Goal: Task Accomplishment & Management: Manage account settings

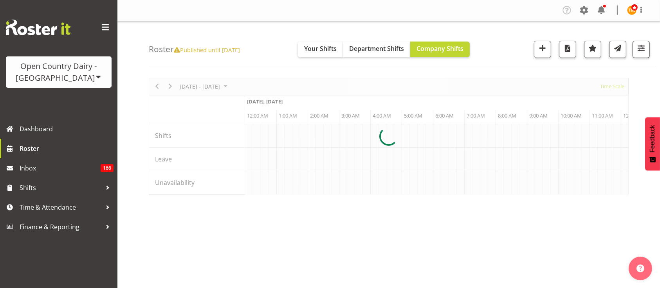
scroll to position [0, 1502]
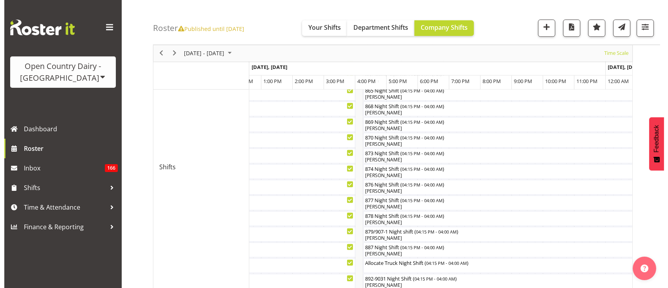
scroll to position [352, 0]
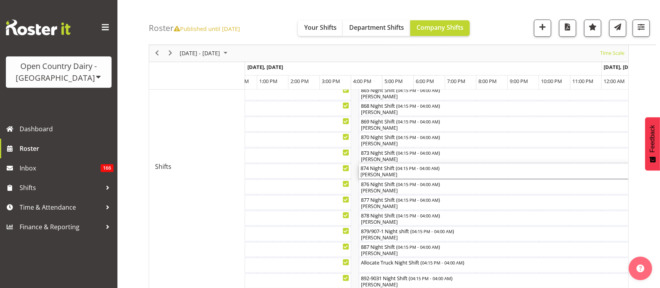
click at [417, 174] on div "Rachel Carpenter" at bounding box center [542, 174] width 365 height 7
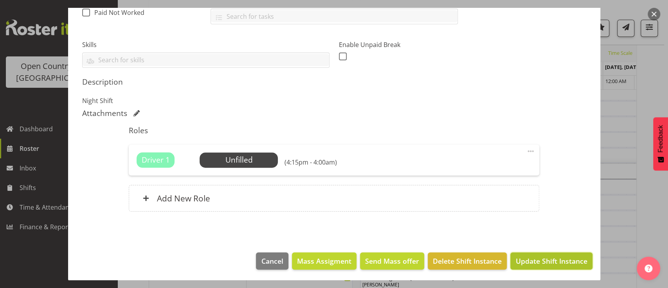
click at [544, 259] on span "Update Shift Instance" at bounding box center [551, 260] width 72 height 10
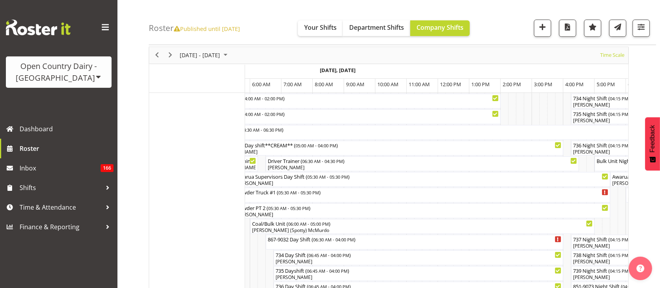
scroll to position [0, 2643]
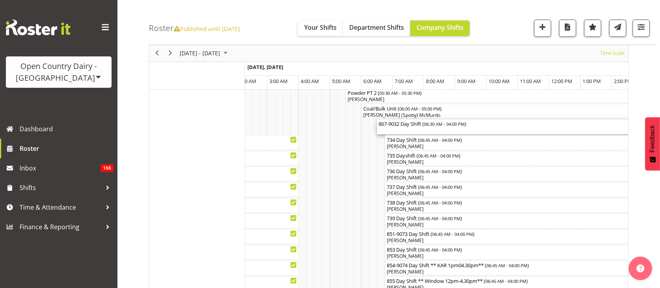
click at [423, 129] on div "867-9032 Day Shift ( 06:30 AM - 04:00 PM )" at bounding box center [525, 126] width 294 height 15
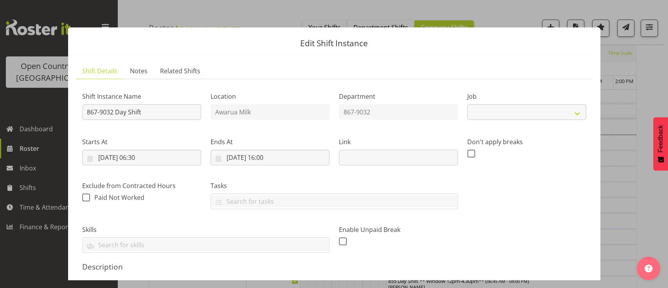
select select "10670"
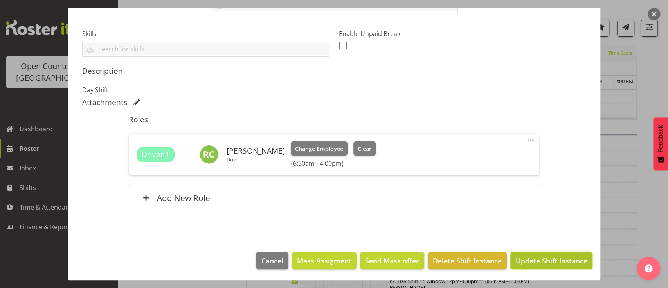
click at [540, 255] on span "Update Shift Instance" at bounding box center [551, 260] width 72 height 10
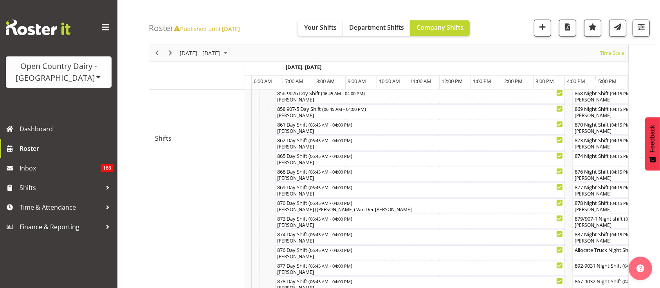
scroll to position [0, 3172]
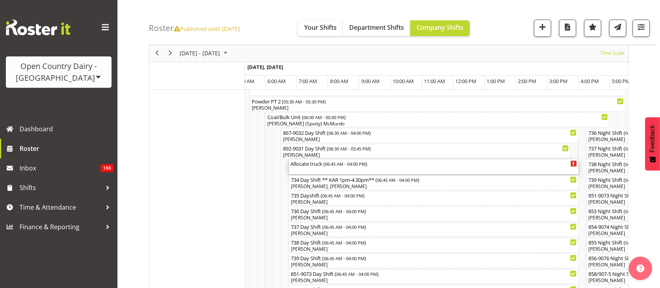
click at [327, 173] on div "Allocate truck ( 06:45 AM - 04:00 PM )" at bounding box center [433, 166] width 286 height 15
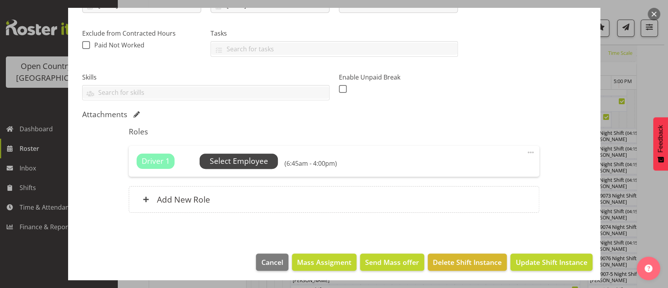
click at [255, 154] on span "Select Employee" at bounding box center [238, 160] width 78 height 15
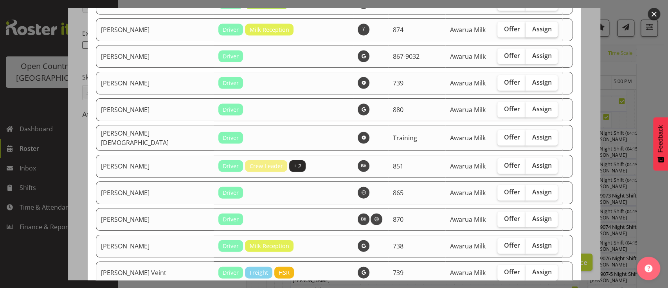
click at [532, 22] on label "Assign" at bounding box center [541, 30] width 32 height 16
click at [530, 27] on input "Assign" at bounding box center [527, 29] width 5 height 5
checkbox input "true"
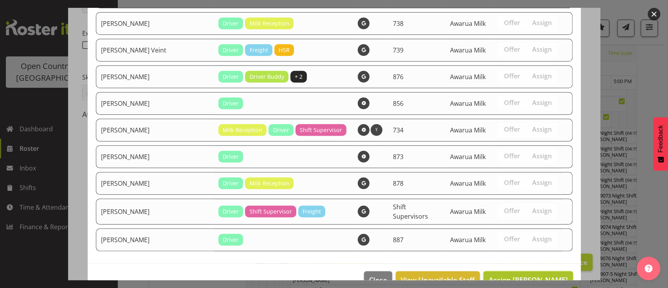
click at [545, 275] on span "Assign Rachel Carpenter" at bounding box center [527, 279] width 79 height 9
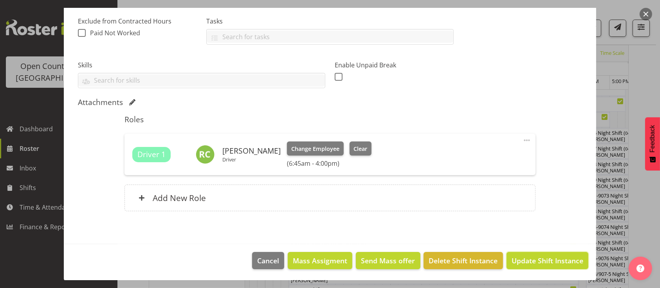
click at [545, 258] on span "Update Shift Instance" at bounding box center [547, 260] width 72 height 10
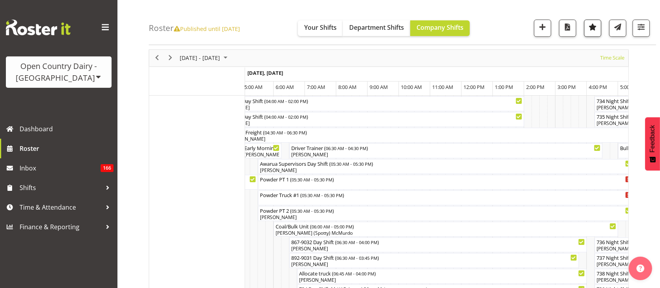
scroll to position [0, 0]
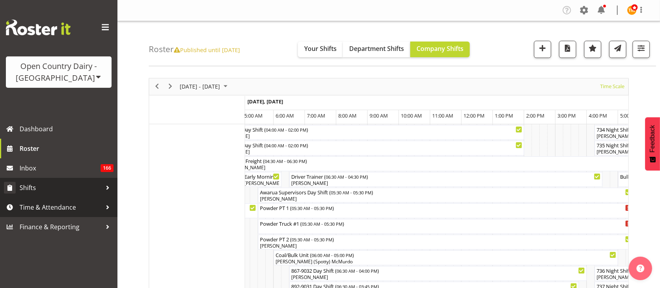
click at [45, 185] on span "Shifts" at bounding box center [61, 188] width 82 height 12
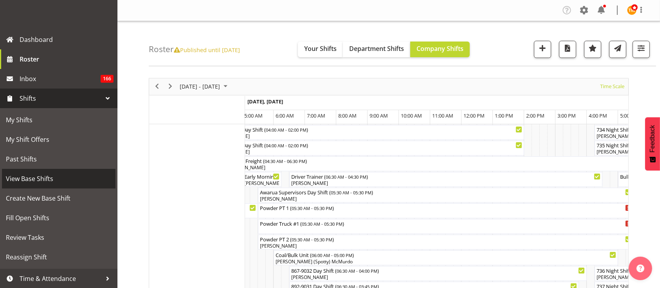
scroll to position [90, 0]
click at [41, 174] on span "View Base Shifts" at bounding box center [59, 178] width 106 height 12
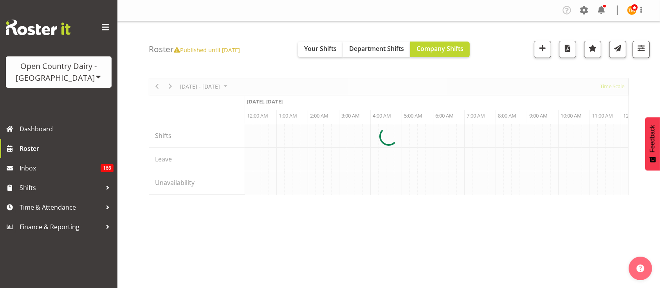
scroll to position [0, 1502]
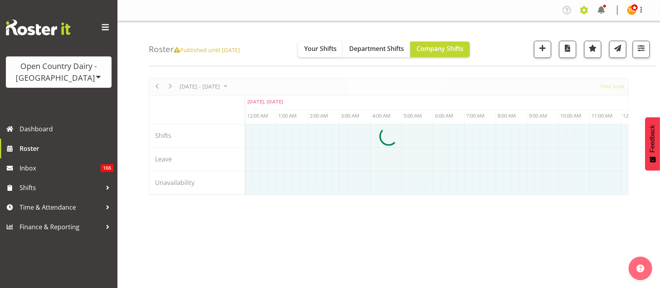
click at [583, 11] on span at bounding box center [583, 10] width 13 height 13
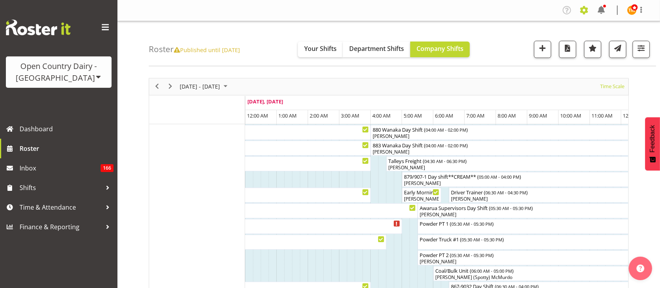
click at [582, 9] on span at bounding box center [583, 10] width 13 height 13
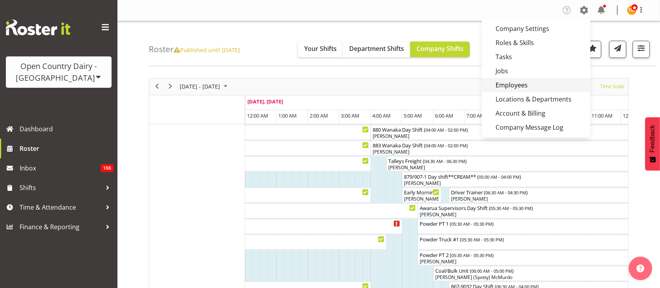
click at [532, 84] on link "Employees" at bounding box center [536, 85] width 108 height 14
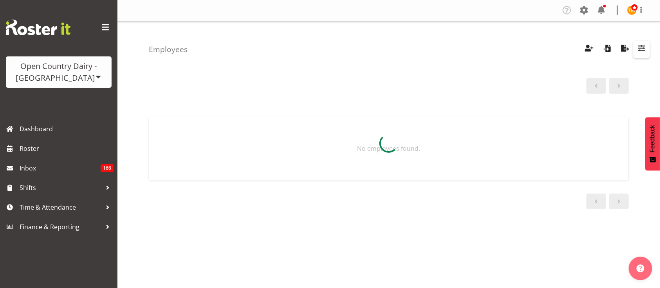
click at [640, 49] on span "button" at bounding box center [641, 48] width 10 height 10
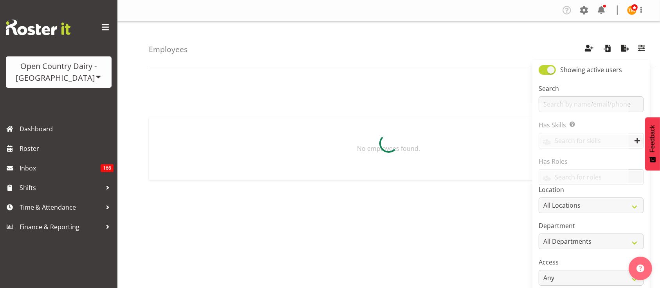
click at [626, 103] on div at bounding box center [389, 143] width 480 height 81
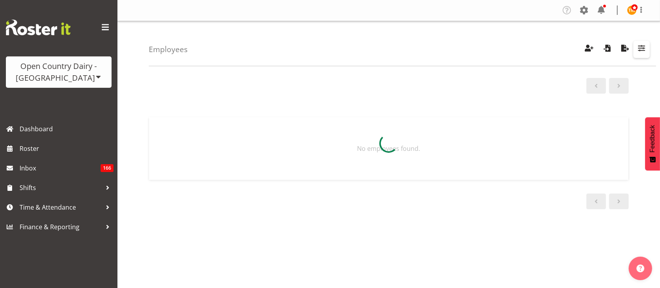
click at [642, 52] on span "button" at bounding box center [641, 48] width 10 height 10
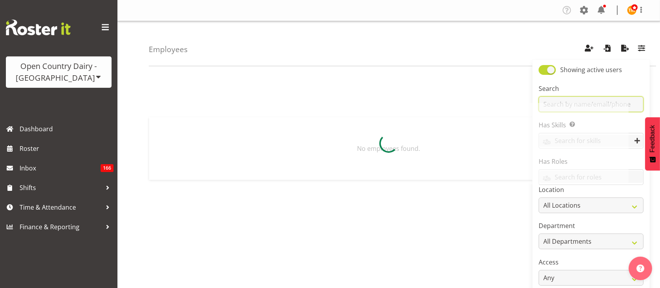
click at [637, 108] on input "text" at bounding box center [590, 104] width 105 height 16
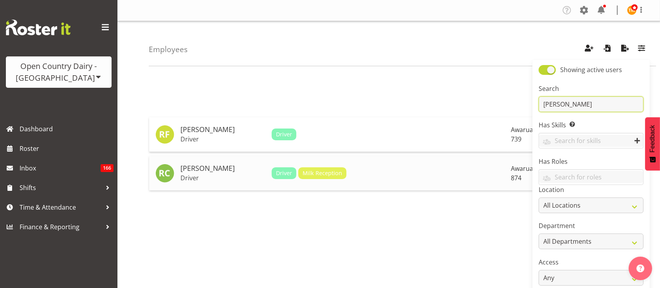
type input "rachel"
click at [218, 182] on td "Rachel Carpenter Driver" at bounding box center [222, 173] width 91 height 34
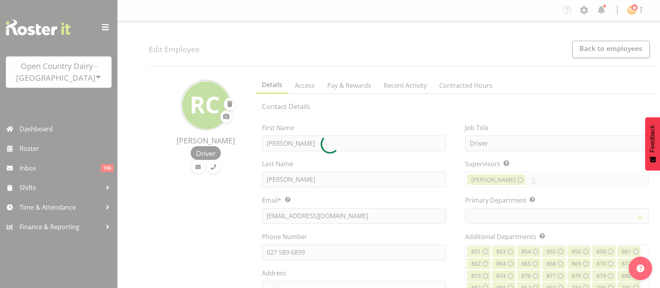
select select "role"
select select "TimelineWeek"
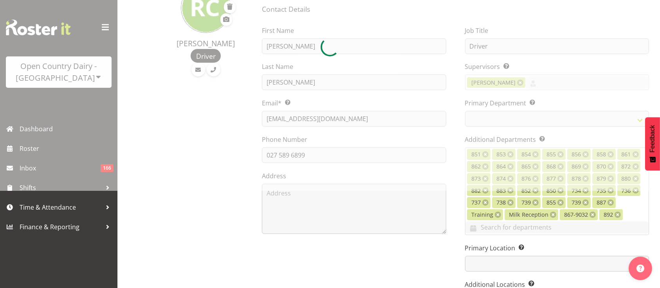
select select
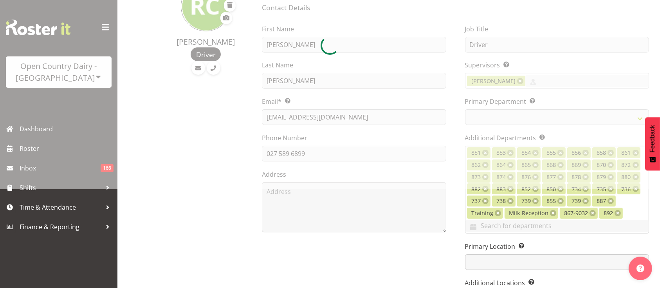
scroll to position [99, 0]
select select
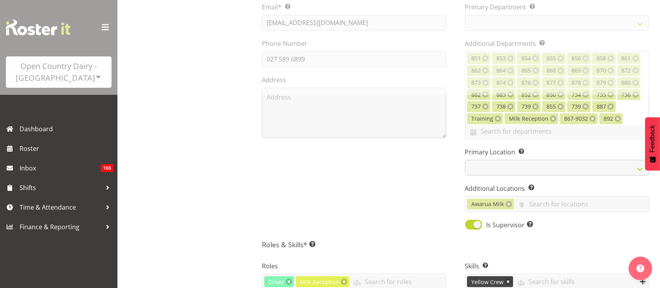
select select
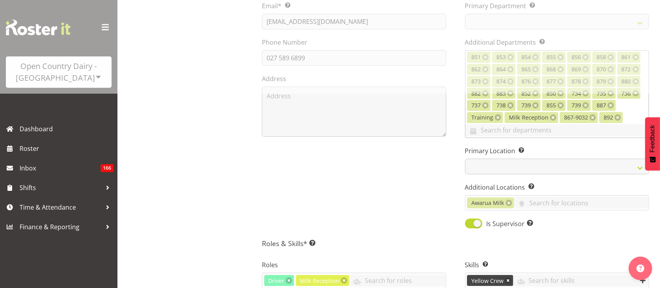
click at [627, 116] on div "851 853 854 855 856 858 861 862 864 865 868 869 870 872 873 874 876 877 878 879…" at bounding box center [557, 94] width 184 height 88
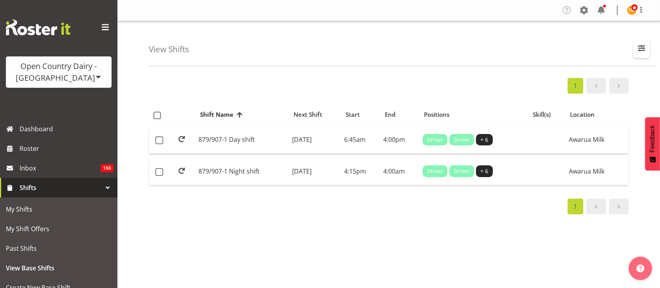
click at [640, 50] on span "button" at bounding box center [641, 48] width 10 height 10
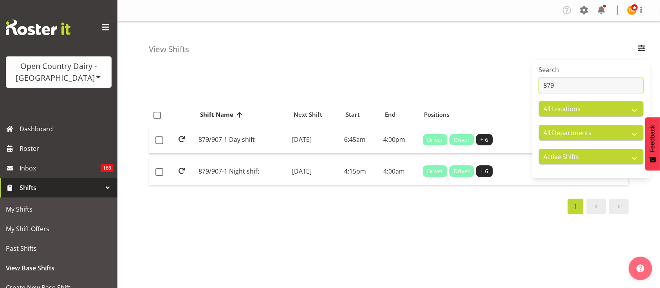
click at [600, 84] on input "879" at bounding box center [590, 85] width 105 height 16
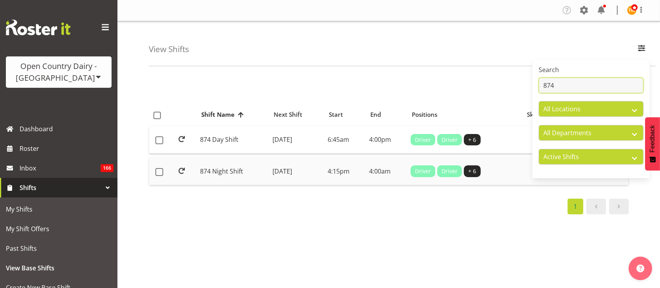
type input "874"
click at [247, 164] on td "874 Night Shift" at bounding box center [233, 170] width 72 height 27
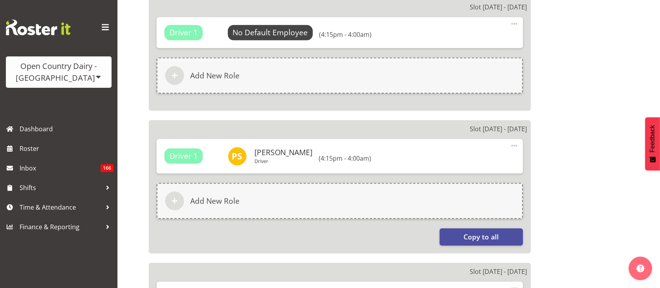
select select
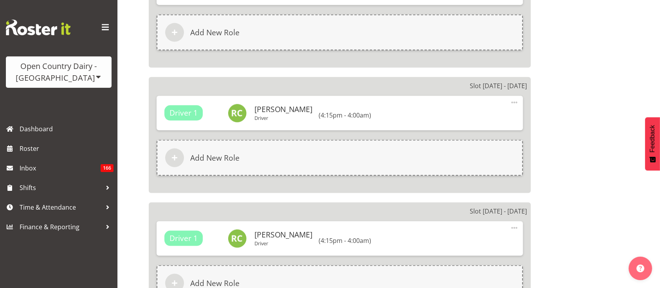
scroll to position [1092, 0]
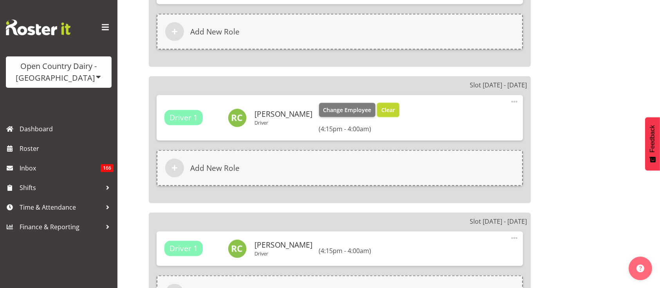
click at [389, 107] on span "Clear" at bounding box center [388, 110] width 14 height 9
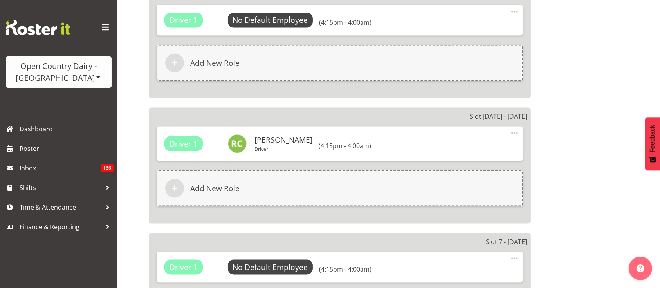
scroll to position [1183, 0]
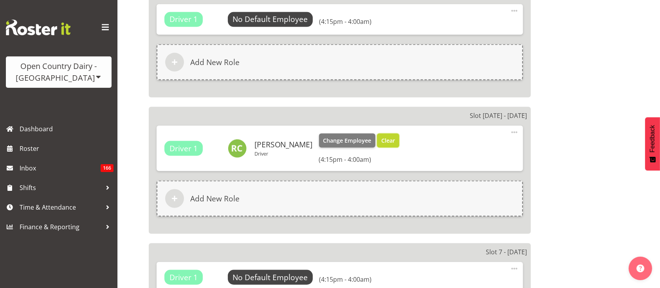
click at [383, 142] on span "Clear" at bounding box center [388, 140] width 14 height 9
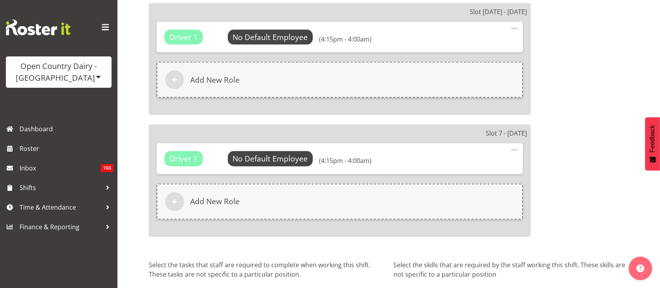
select select "687"
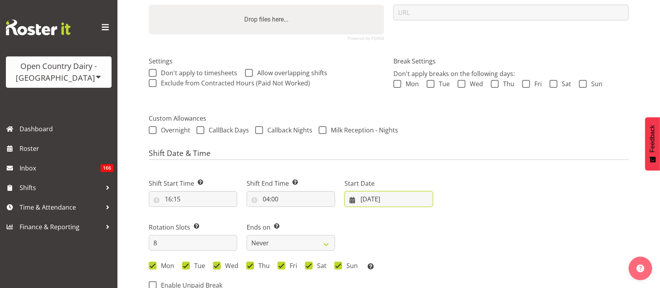
click at [364, 196] on input "[DATE]" at bounding box center [388, 199] width 88 height 16
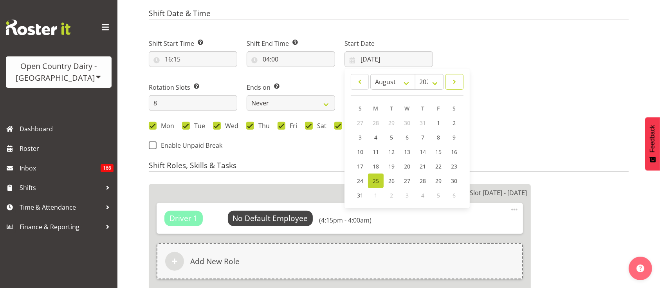
click at [456, 79] on span at bounding box center [454, 81] width 8 height 9
select select "9"
click at [374, 152] on span "13" at bounding box center [375, 152] width 6 height 7
type input "13/10/2025"
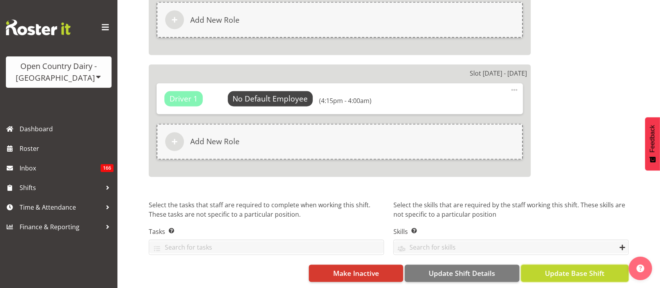
click at [573, 270] on button "Update Base Shift" at bounding box center [575, 272] width 108 height 17
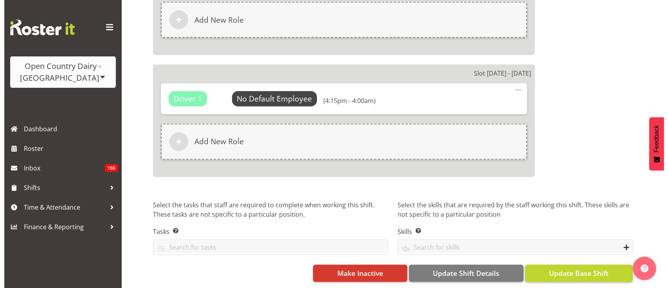
scroll to position [1341, 0]
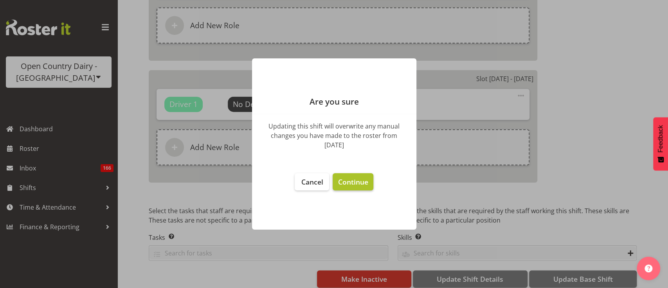
click at [363, 181] on span "Continue" at bounding box center [353, 181] width 30 height 9
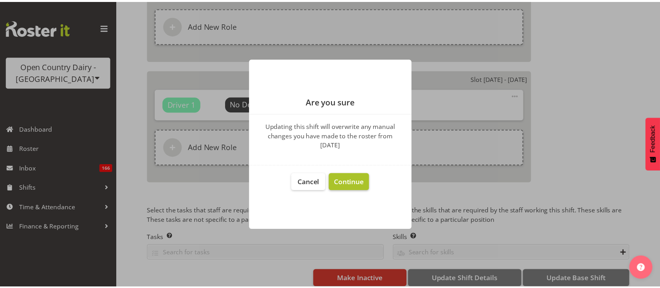
scroll to position [1353, 0]
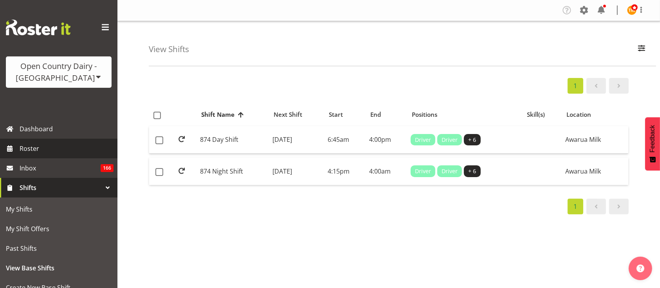
click at [42, 147] on span "Roster" at bounding box center [67, 148] width 94 height 12
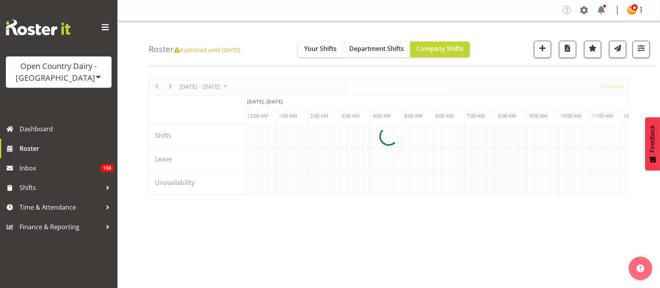
scroll to position [0, 1502]
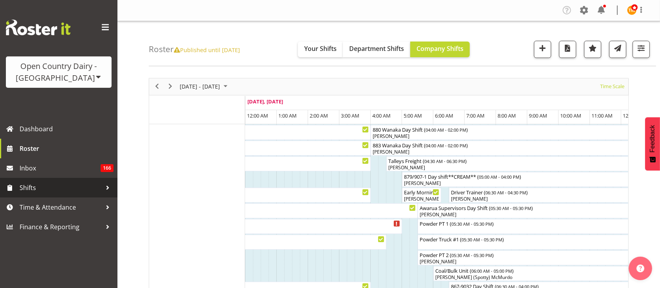
click at [66, 191] on span "Shifts" at bounding box center [61, 188] width 82 height 12
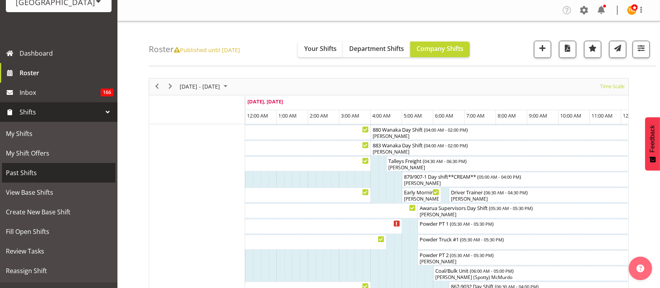
scroll to position [78, 0]
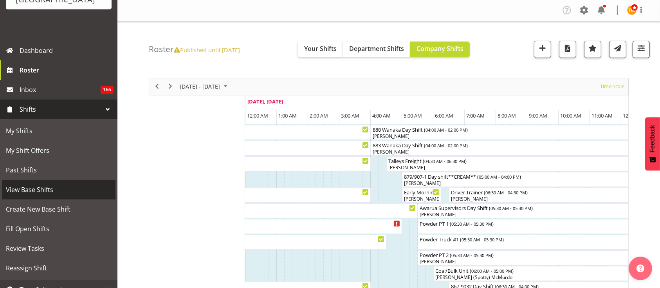
click at [56, 183] on span "View Base Shifts" at bounding box center [59, 189] width 106 height 12
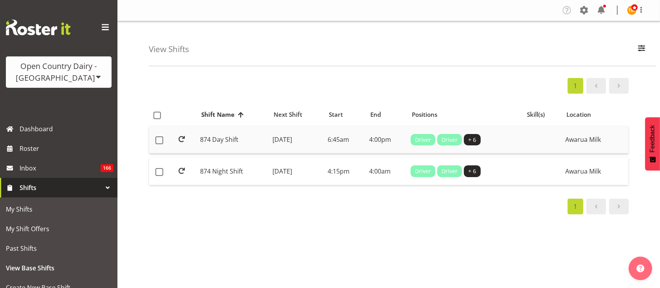
click at [309, 133] on td "[DATE]" at bounding box center [296, 140] width 55 height 28
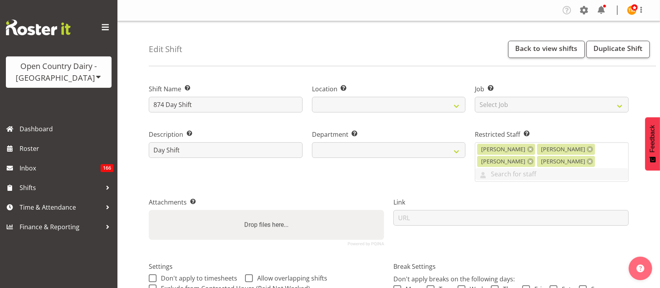
select select
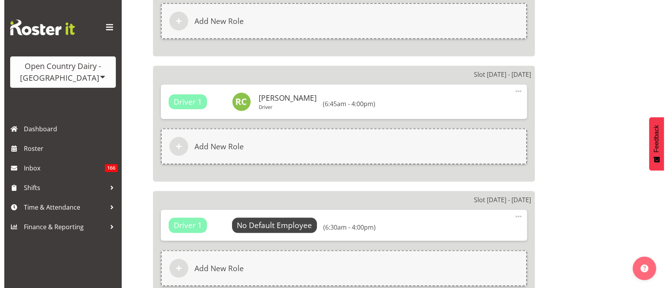
scroll to position [1047, 0]
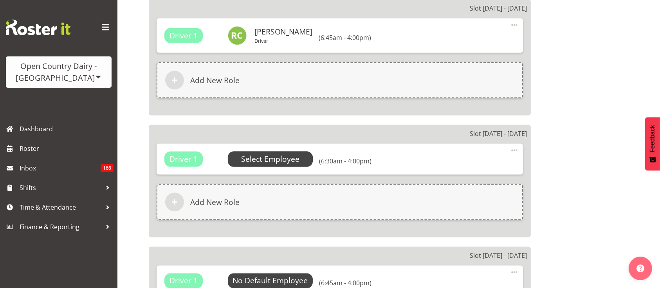
click at [266, 153] on span "Select Employee" at bounding box center [270, 158] width 58 height 11
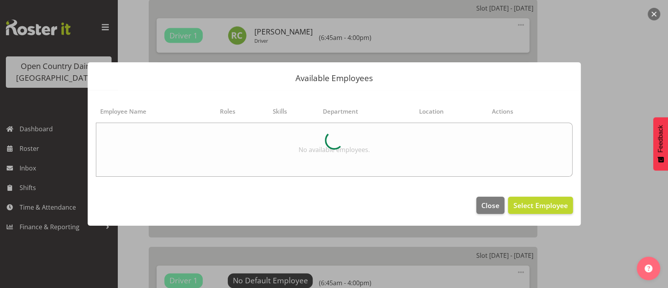
select select "687"
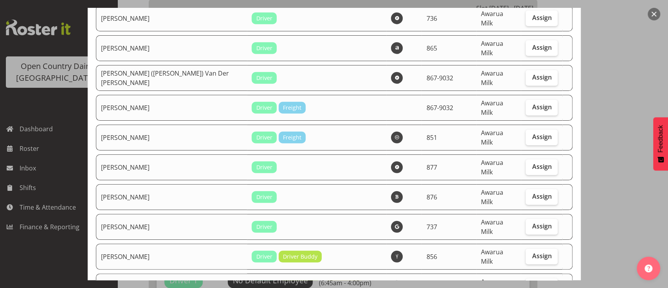
scroll to position [1429, 0]
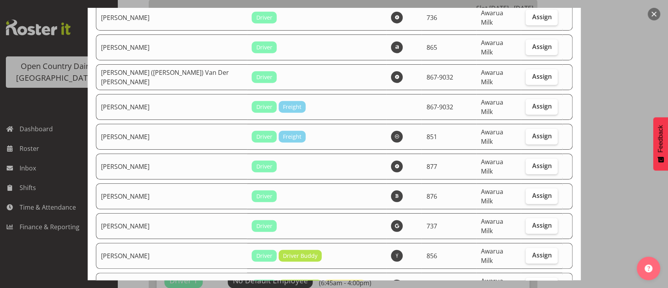
checkbox input "true"
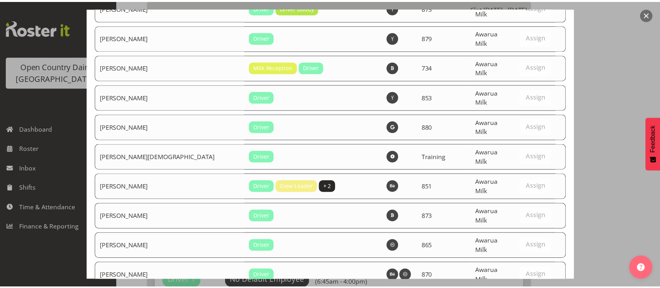
scroll to position [2917, 0]
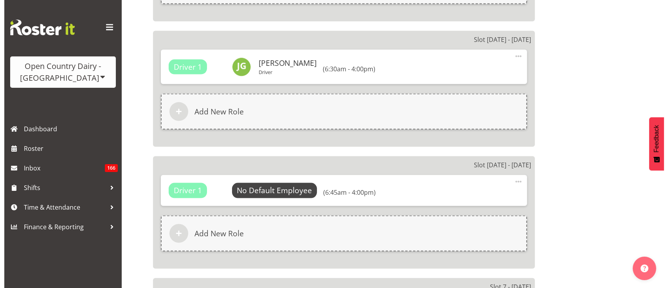
scroll to position [1145, 0]
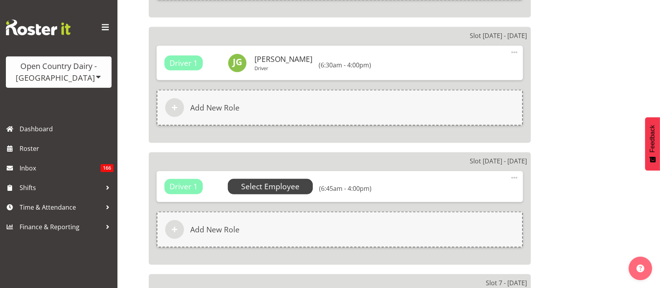
click at [276, 181] on span "Select Employee" at bounding box center [270, 186] width 58 height 11
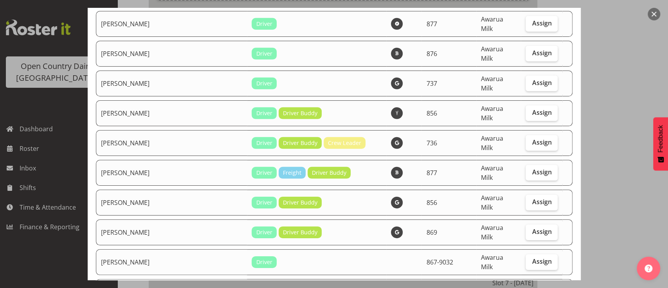
scroll to position [1546, 0]
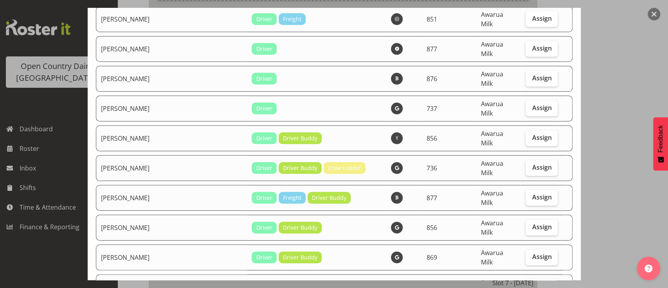
click at [525, 279] on label "Assign" at bounding box center [541, 287] width 32 height 16
click at [525, 284] on input "Assign" at bounding box center [527, 286] width 5 height 5
checkbox input "true"
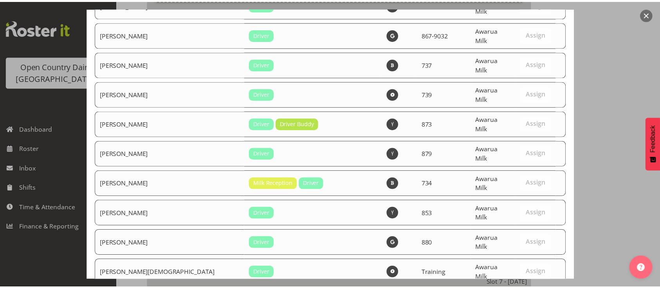
scroll to position [2917, 0]
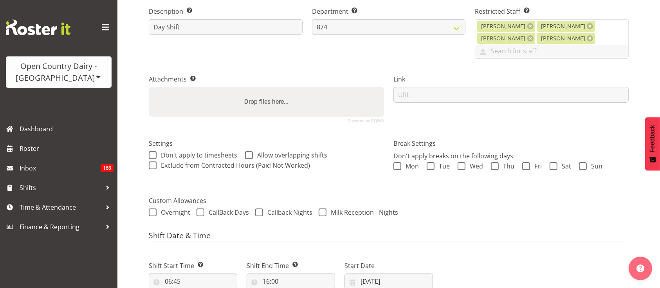
scroll to position [193, 0]
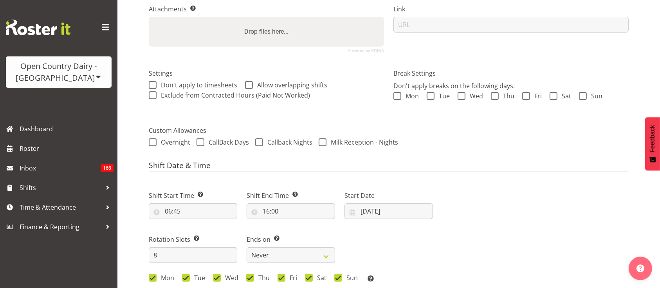
click at [380, 211] on div "Shift Start Time Set the time of the day you wish this shift to start 06:45 00 …" at bounding box center [290, 234] width 293 height 109
click at [387, 203] on input "25/08/2025" at bounding box center [388, 211] width 88 height 16
click at [454, 229] on span at bounding box center [454, 233] width 8 height 9
select select "9"
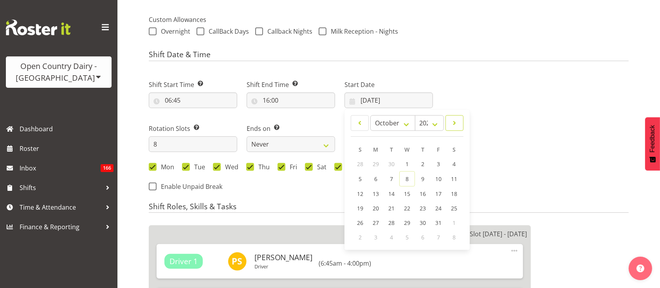
scroll to position [304, 0]
click at [373, 189] on span "13" at bounding box center [375, 192] width 6 height 7
type input "13/10/2025"
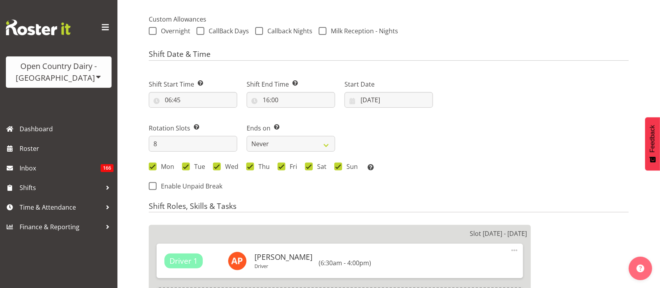
click at [490, 155] on div "Next Shifts" at bounding box center [535, 132] width 196 height 128
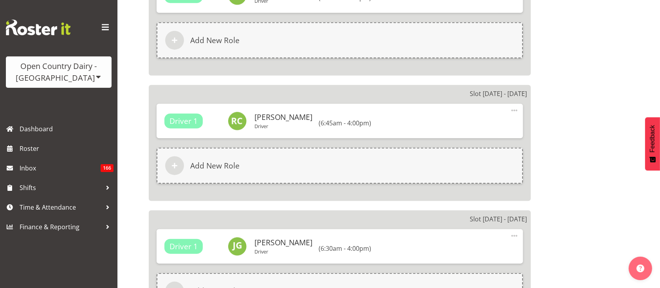
scroll to position [1355, 0]
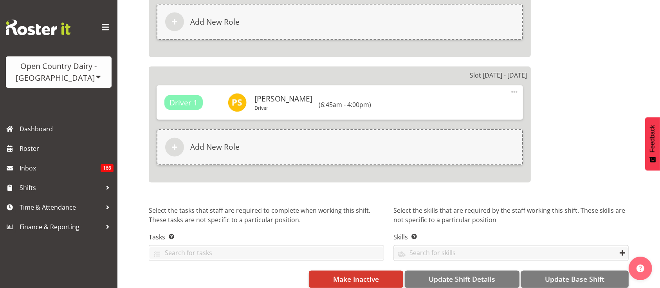
click at [573, 253] on div "Select the skills that are required by the staff working this shift. These skil…" at bounding box center [510, 237] width 244 height 72
click at [565, 274] on span "Update Base Shift" at bounding box center [574, 279] width 59 height 10
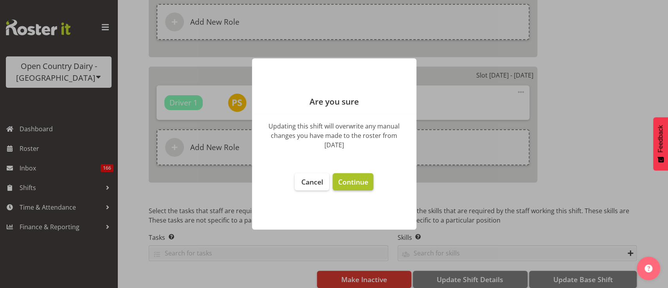
click at [357, 186] on span "Continue" at bounding box center [353, 181] width 30 height 9
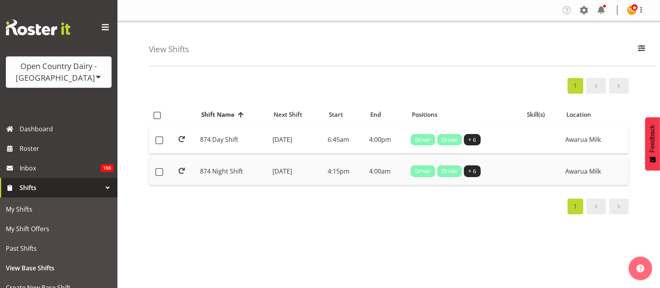
click at [269, 159] on td "[DATE]" at bounding box center [296, 170] width 55 height 27
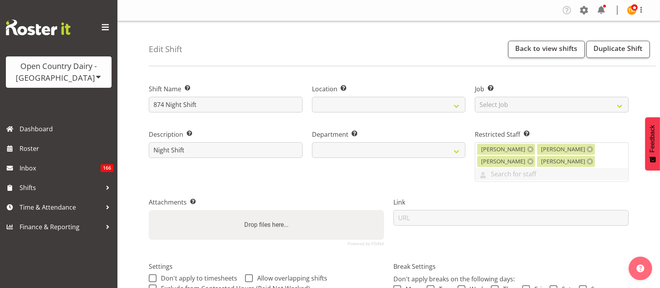
select select
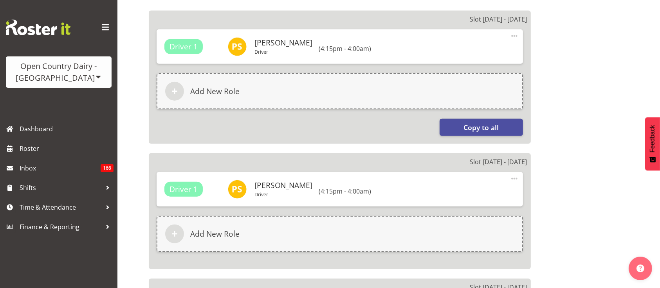
select select
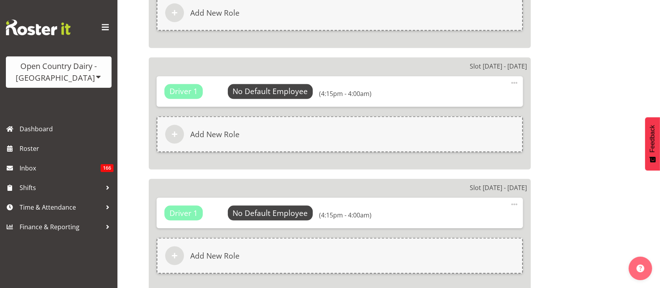
scroll to position [1353, 0]
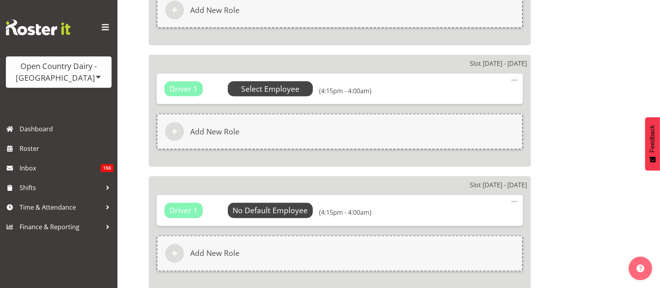
click at [279, 84] on span "Select Employee" at bounding box center [270, 88] width 58 height 11
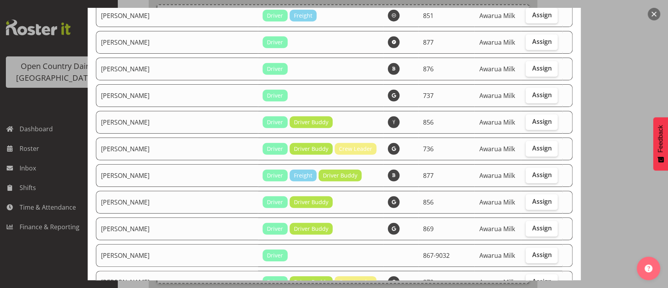
scroll to position [1505, 0]
click at [528, 248] on label "Assign" at bounding box center [541, 256] width 32 height 16
click at [528, 252] on input "Assign" at bounding box center [527, 254] width 5 height 5
checkbox input "true"
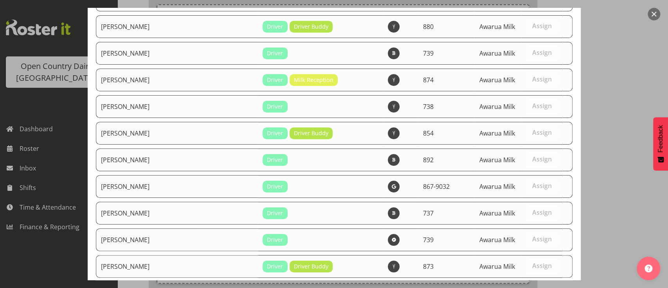
select select "687"
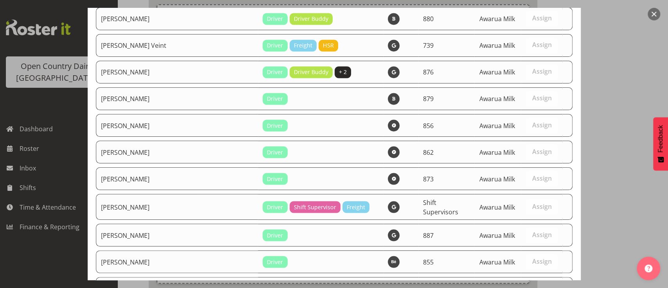
scroll to position [2917, 0]
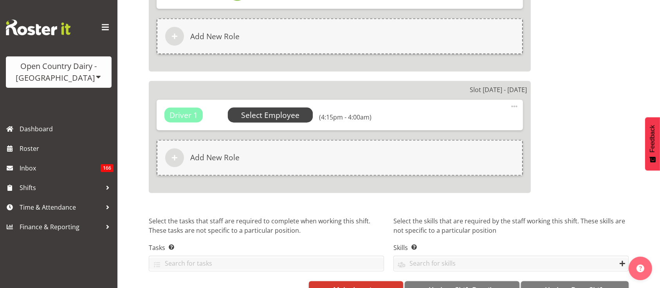
click at [264, 118] on span "Select Employee" at bounding box center [270, 115] width 58 height 11
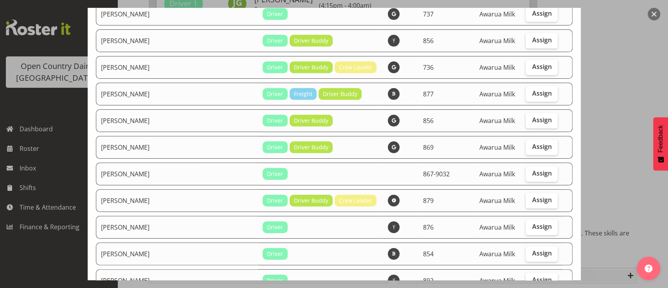
scroll to position [1584, 0]
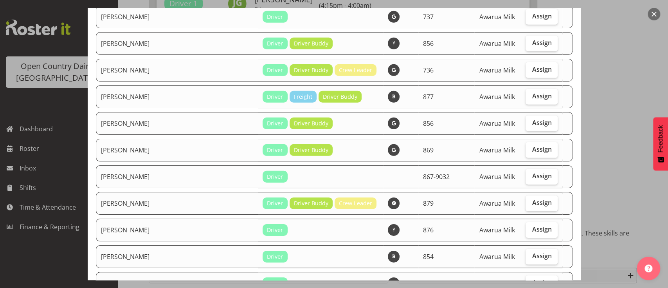
click at [538, 165] on td "Assign" at bounding box center [541, 176] width 41 height 23
click at [537, 169] on label "Assign" at bounding box center [541, 177] width 32 height 16
click at [530, 173] on input "Assign" at bounding box center [527, 175] width 5 height 5
click at [528, 169] on label "Assign" at bounding box center [541, 177] width 32 height 16
click at [528, 173] on input "Assign" at bounding box center [527, 175] width 5 height 5
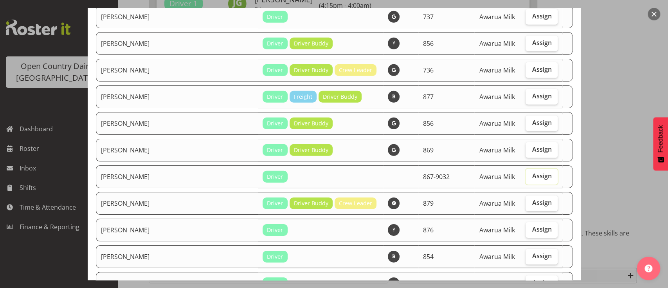
click at [525, 169] on label "Assign" at bounding box center [541, 177] width 32 height 16
click at [525, 173] on input "Assign" at bounding box center [527, 175] width 5 height 5
checkbox input "true"
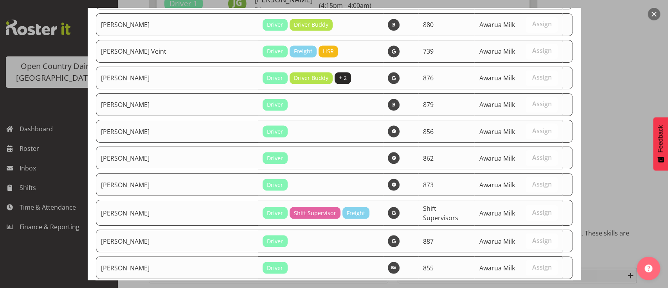
scroll to position [2917, 0]
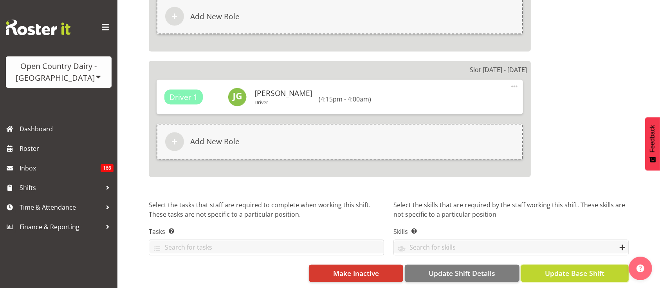
click at [563, 268] on span "Update Base Shift" at bounding box center [574, 273] width 59 height 10
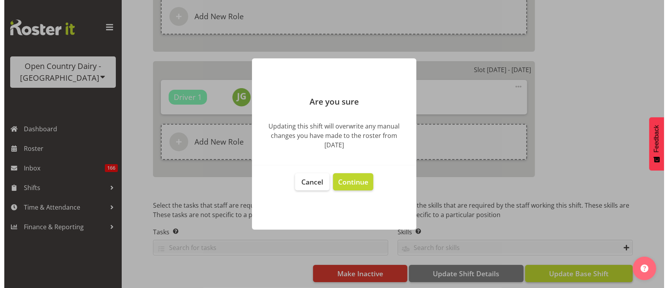
scroll to position [1348, 0]
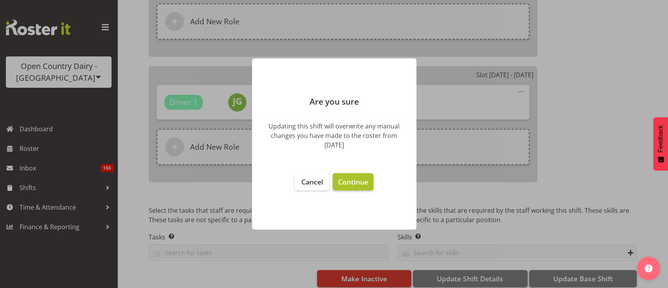
click at [343, 179] on span "Continue" at bounding box center [353, 181] width 30 height 9
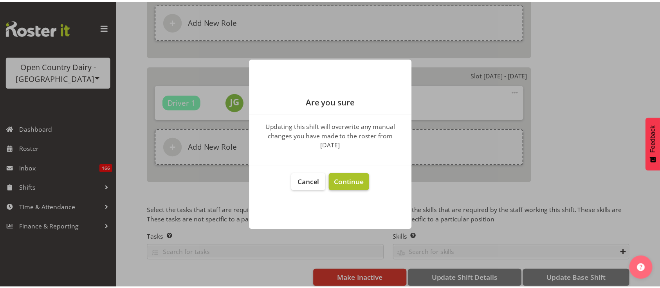
scroll to position [1360, 0]
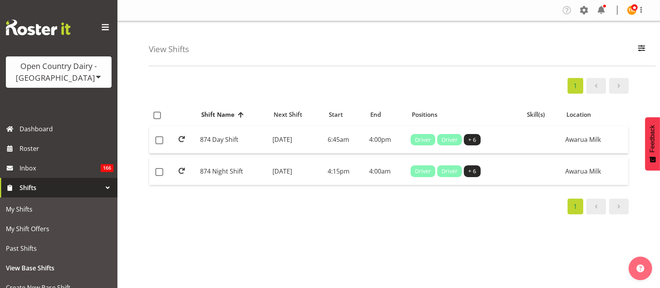
click at [632, 50] on div "View Shifts Search 874 All Locations Awarua Milk Awarua Office Freight Horotiu …" at bounding box center [402, 43] width 507 height 45
click at [637, 51] on span "button" at bounding box center [641, 48] width 10 height 10
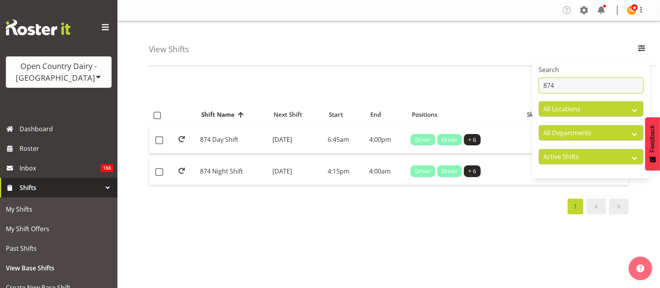
click at [560, 81] on input "874" at bounding box center [590, 85] width 105 height 16
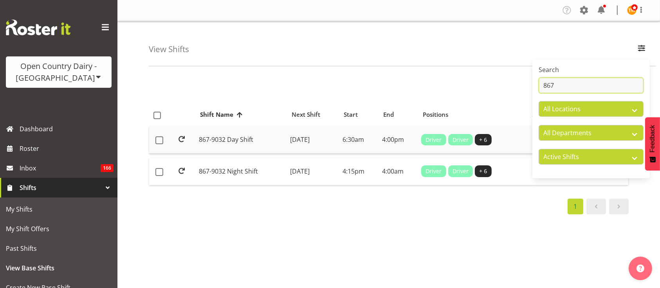
type input "867"
click at [233, 146] on td "867-9032 Day Shift" at bounding box center [241, 140] width 91 height 28
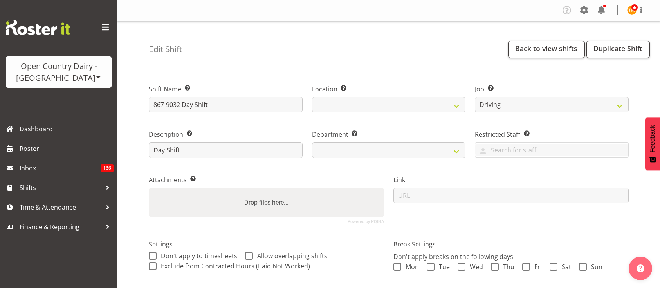
select select "10670"
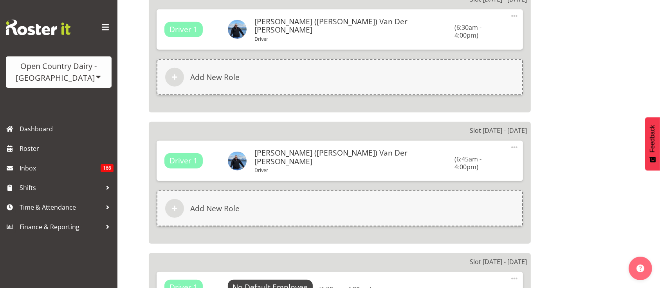
select select
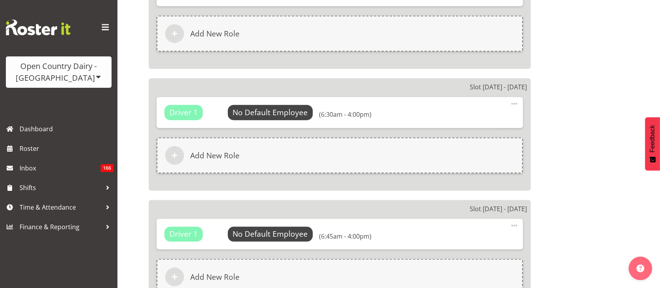
select select
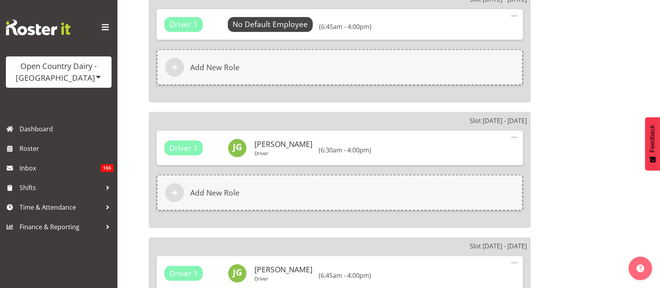
scroll to position [1245, 0]
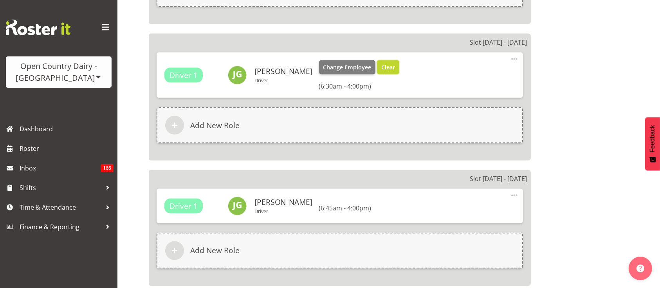
click at [377, 60] on button "Clear" at bounding box center [388, 67] width 22 height 14
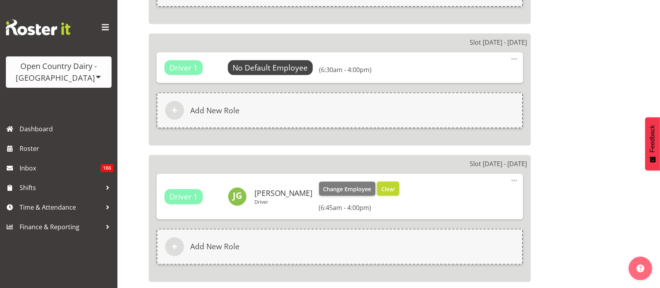
click at [377, 182] on button "Clear" at bounding box center [388, 189] width 22 height 14
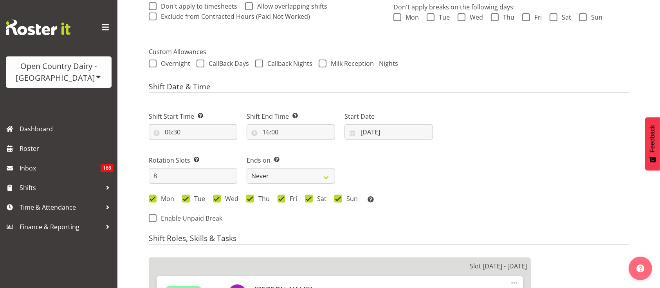
scroll to position [288, 0]
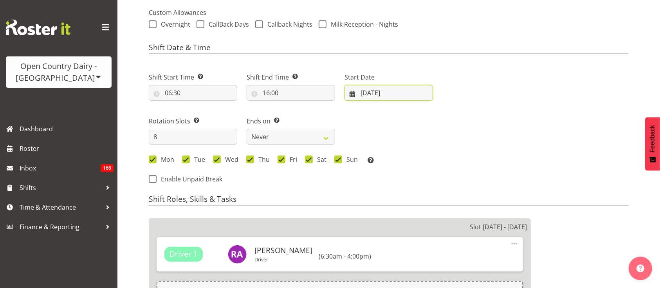
click at [393, 93] on input "[DATE]" at bounding box center [388, 93] width 88 height 16
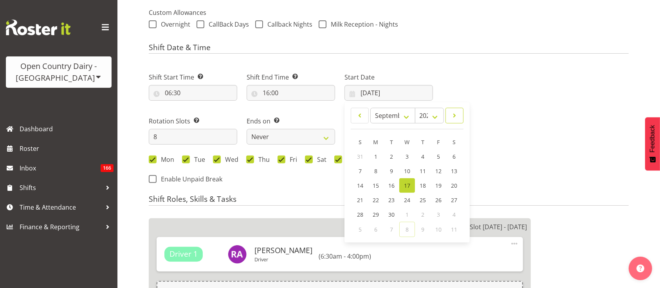
click at [453, 117] on span at bounding box center [454, 115] width 8 height 9
select select "9"
click at [370, 185] on link "13" at bounding box center [376, 186] width 16 height 14
select select
type input "[DATE]"
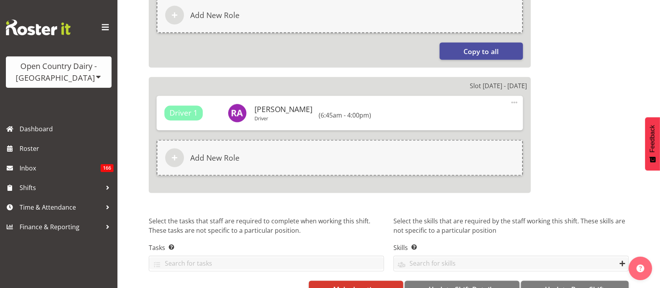
scroll to position [1330, 0]
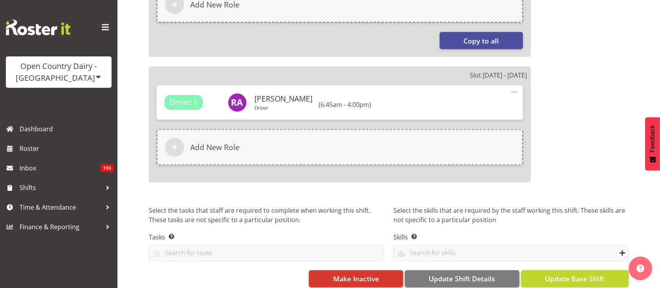
click at [540, 270] on button "Update Base Shift" at bounding box center [575, 278] width 108 height 17
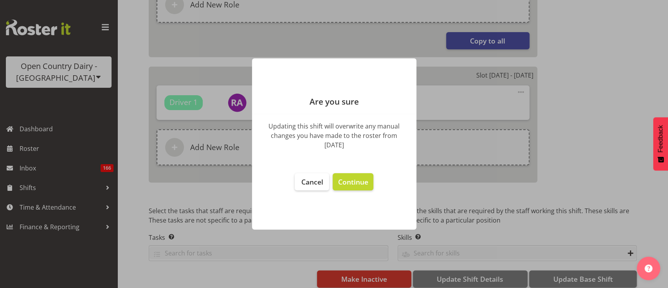
click at [349, 192] on footer "Cancel Continue" at bounding box center [334, 197] width 164 height 64
click at [350, 189] on button "Continue" at bounding box center [352, 181] width 40 height 17
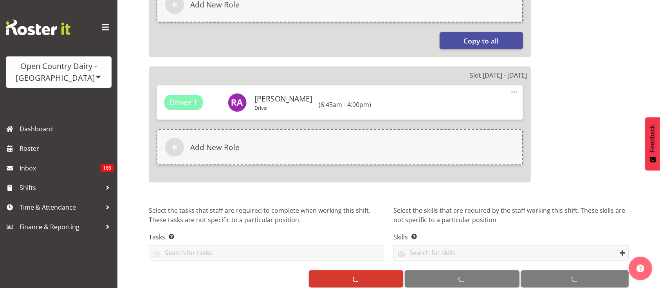
select select
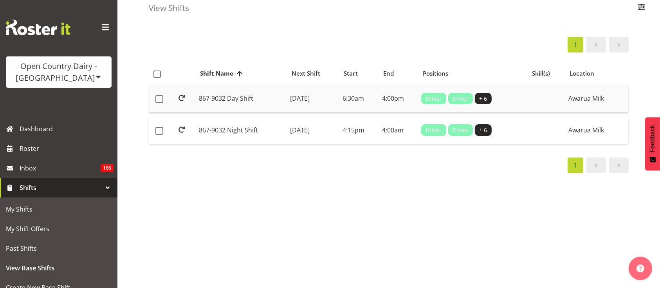
scroll to position [41, 0]
click at [267, 133] on td "867-9032 Night Shift" at bounding box center [241, 129] width 91 height 27
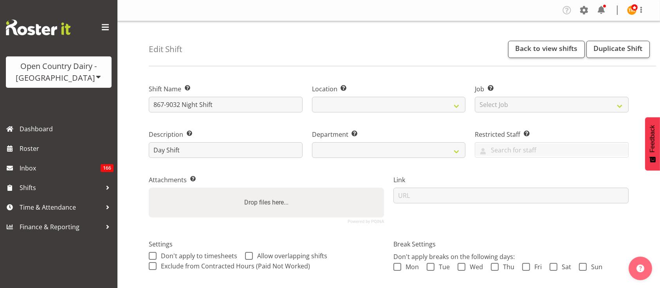
select select
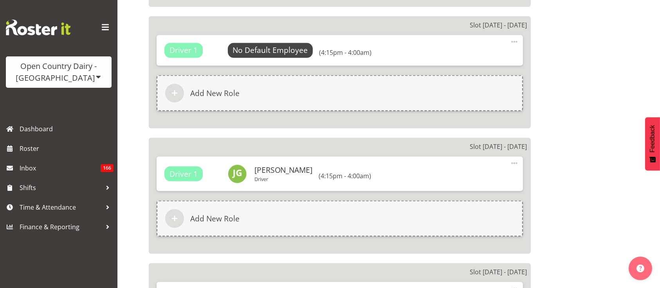
scroll to position [1192, 0]
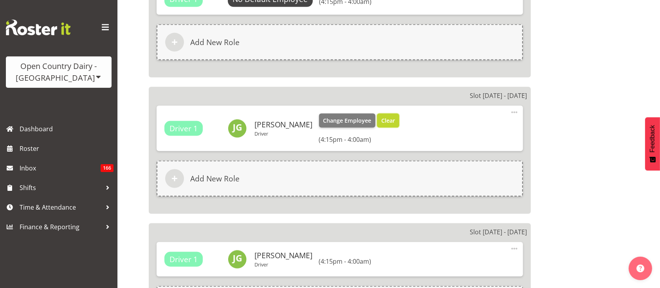
click at [381, 116] on span "Clear" at bounding box center [388, 120] width 14 height 9
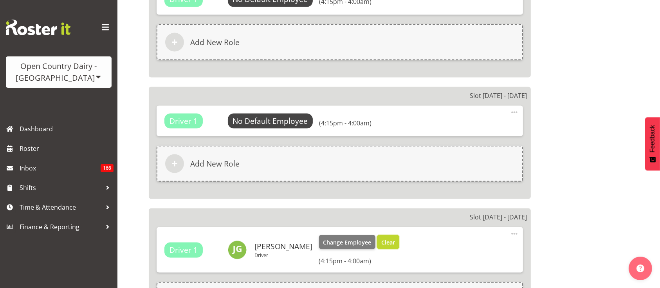
click at [381, 238] on span "Clear" at bounding box center [388, 242] width 14 height 9
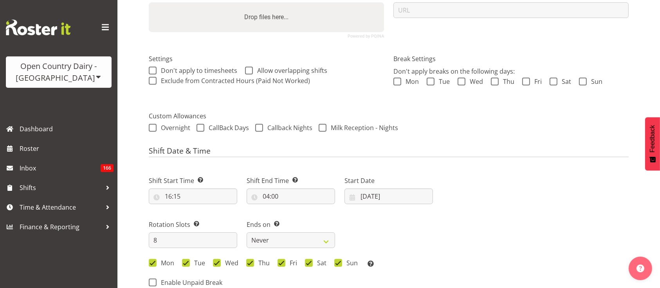
scroll to position [326, 0]
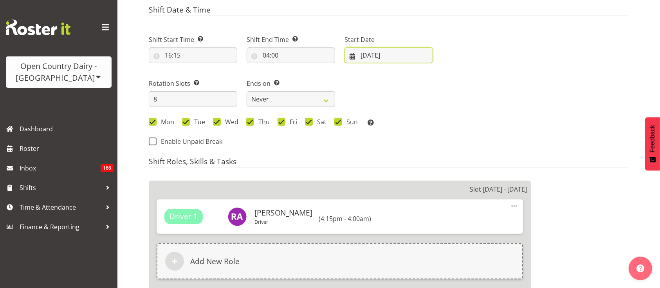
click at [377, 51] on input "[DATE]" at bounding box center [388, 55] width 88 height 16
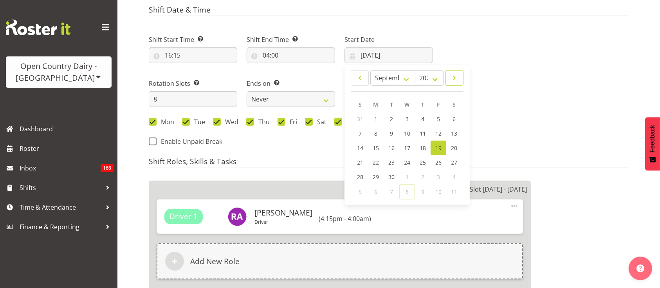
click at [451, 82] on span at bounding box center [454, 77] width 8 height 9
select select "9"
click at [371, 149] on link "13" at bounding box center [376, 148] width 16 height 14
select select
type input "[DATE]"
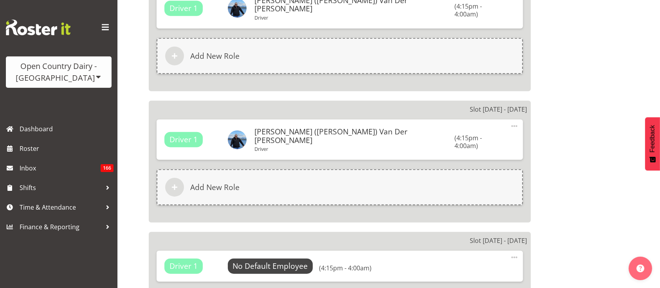
scroll to position [1330, 0]
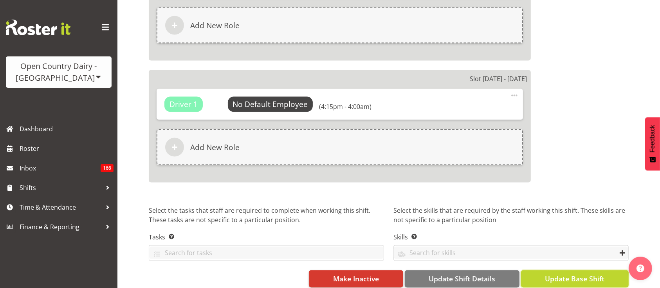
click at [566, 273] on span "Update Base Shift" at bounding box center [574, 278] width 59 height 10
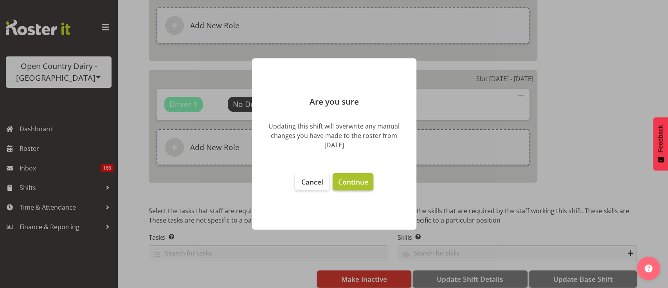
click at [352, 178] on span "Continue" at bounding box center [353, 181] width 30 height 9
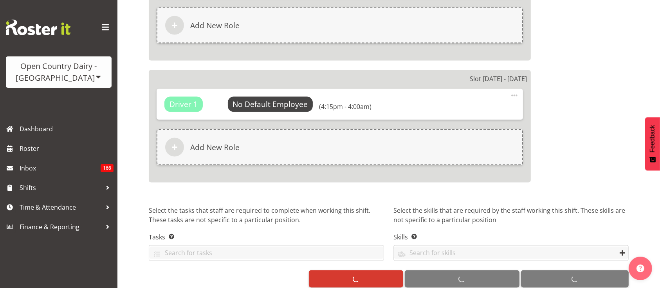
select select
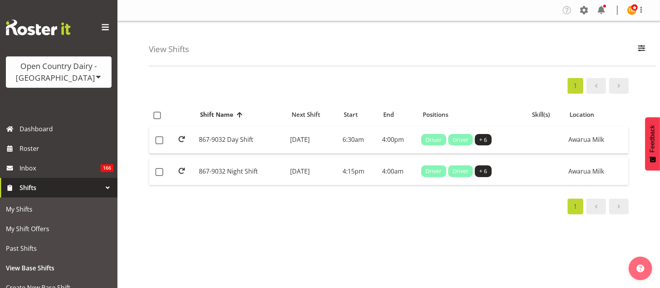
click at [631, 52] on div "View Shifts Search 867 All Locations Awarua Milk Awarua Office Freight Horotiu …" at bounding box center [402, 43] width 507 height 45
click at [635, 53] on button "button" at bounding box center [641, 49] width 16 height 17
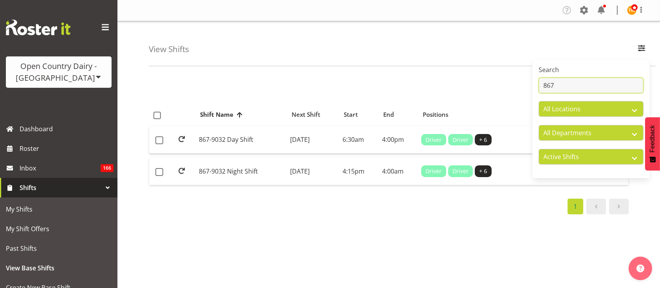
click at [582, 83] on input "867" at bounding box center [590, 85] width 105 height 16
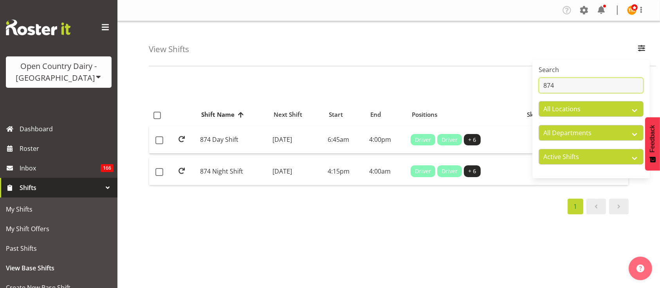
type input "874"
click at [243, 83] on div "1" at bounding box center [389, 86] width 480 height 16
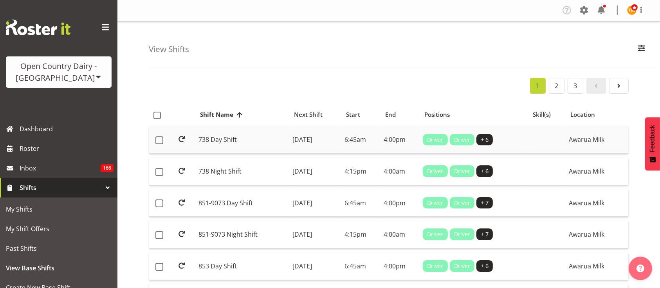
click at [253, 131] on td "738 Day Shift" at bounding box center [243, 140] width 94 height 28
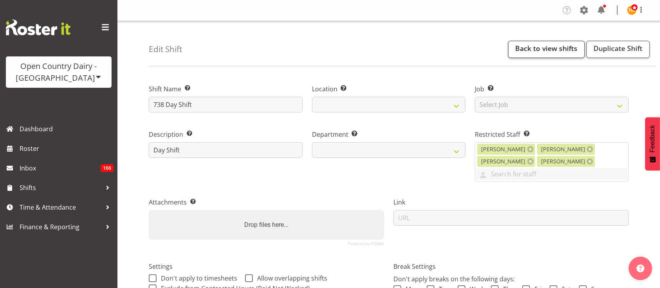
select select
click at [557, 55] on link "Back to view shifts" at bounding box center [546, 49] width 77 height 17
select select
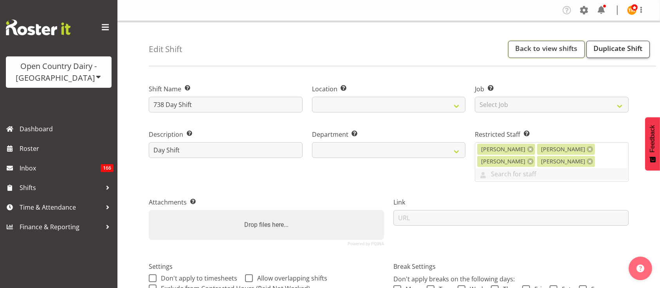
select select
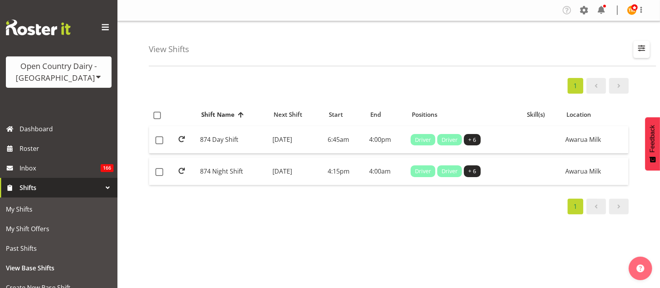
click at [640, 57] on button "button" at bounding box center [641, 49] width 16 height 17
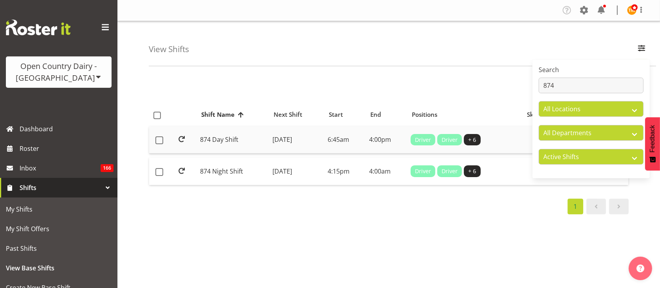
click at [237, 147] on td "874 Day Shift" at bounding box center [233, 140] width 72 height 28
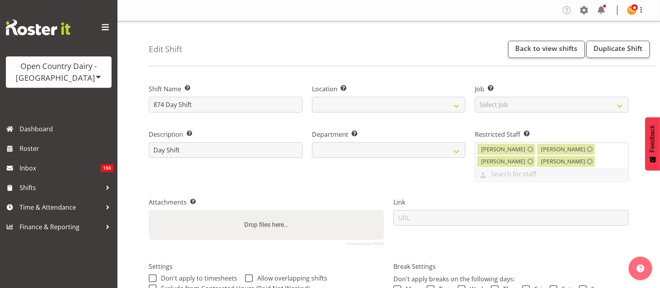
select select
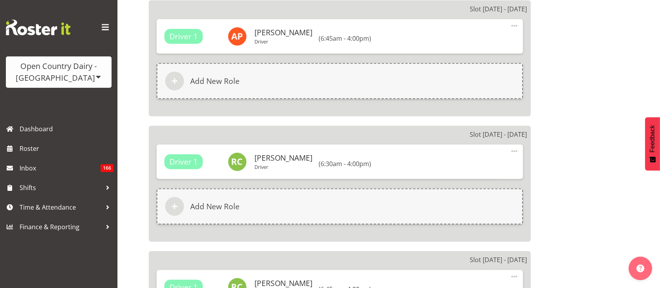
select select
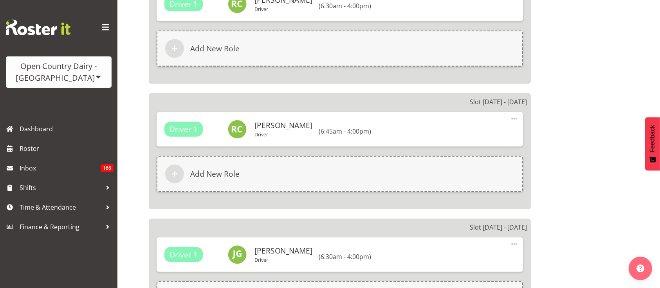
select select
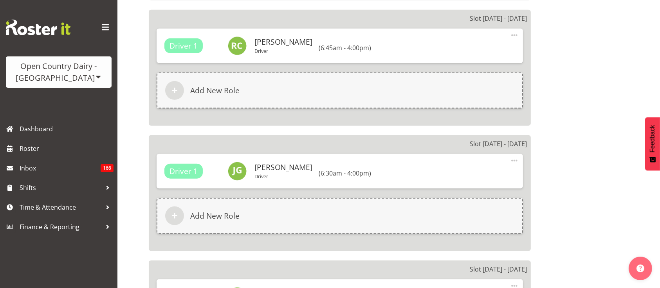
select select
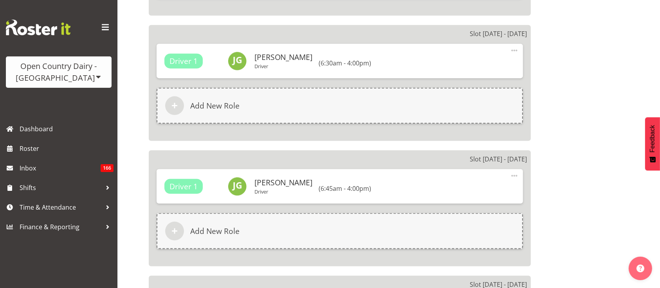
scroll to position [1355, 0]
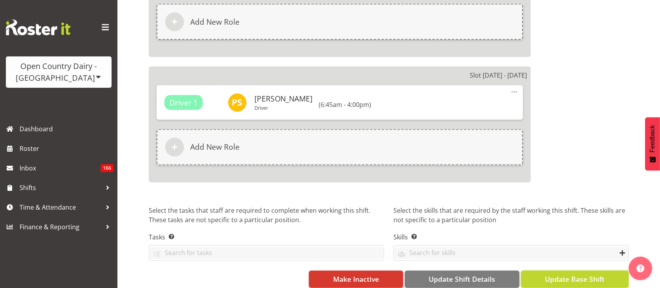
click at [573, 274] on span "Update Base Shift" at bounding box center [574, 279] width 59 height 10
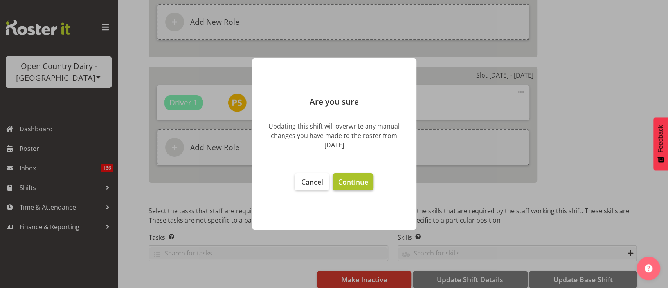
click at [363, 185] on span "Continue" at bounding box center [353, 181] width 30 height 9
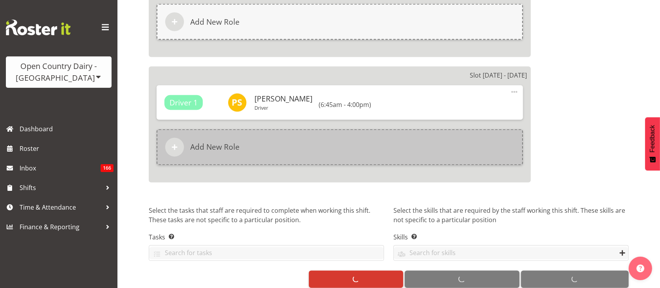
select select
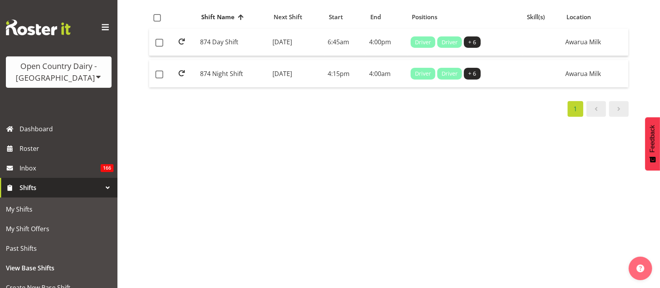
scroll to position [105, 0]
click at [324, 63] on td "Monday, 13th Oct 2025" at bounding box center [296, 73] width 55 height 27
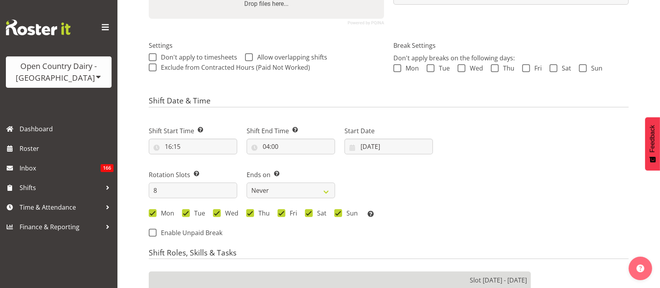
select select
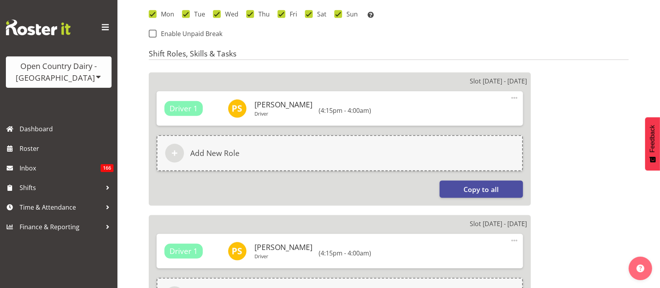
select select
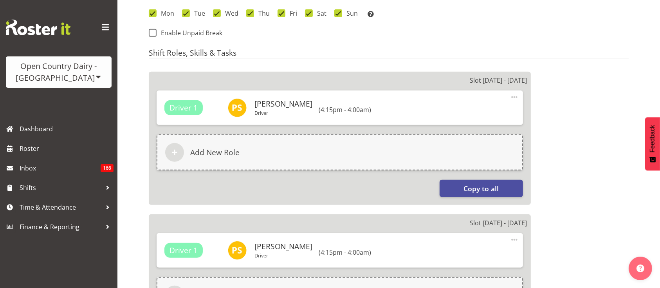
select select
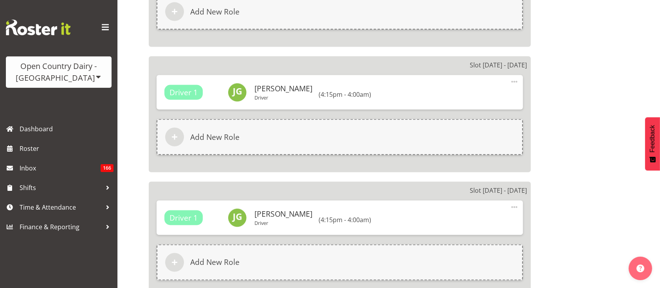
scroll to position [1360, 0]
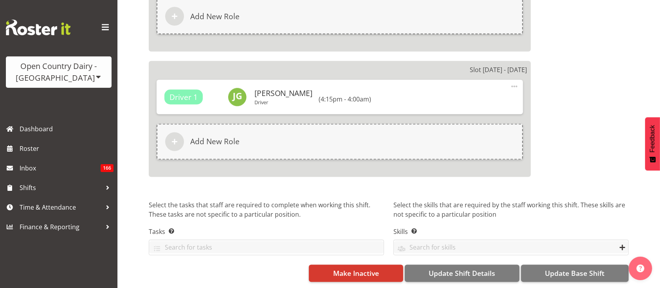
select select
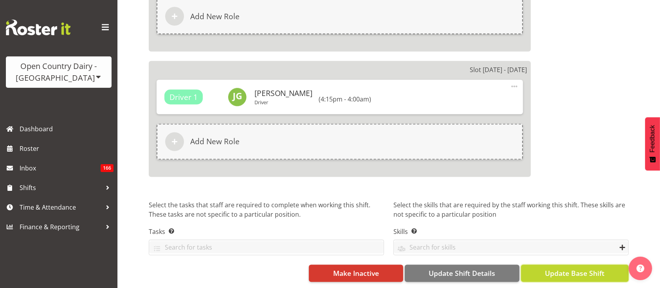
click at [548, 268] on span "Update Base Shift" at bounding box center [574, 273] width 59 height 10
select select
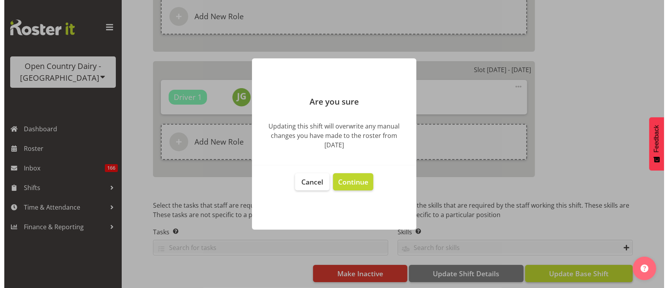
scroll to position [1348, 0]
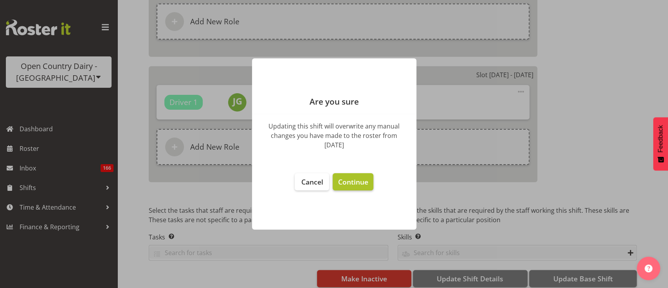
click at [354, 176] on button "Continue" at bounding box center [352, 181] width 40 height 17
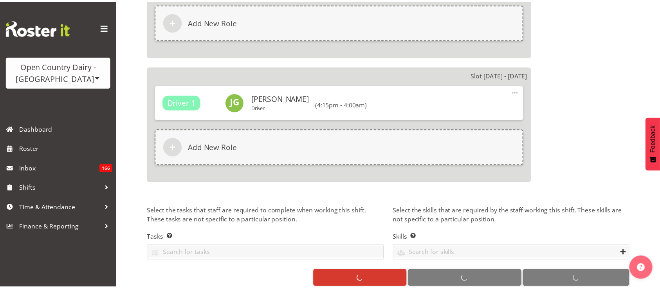
scroll to position [1360, 0]
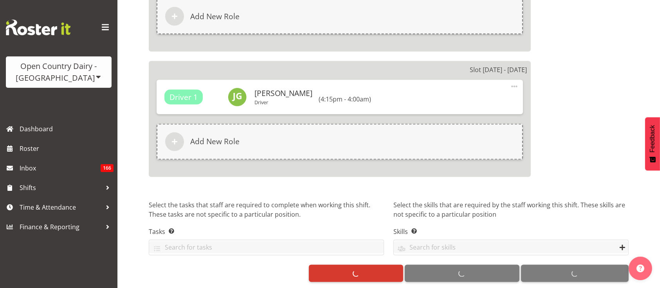
select select
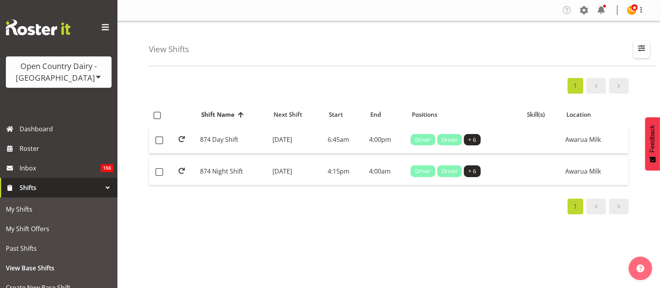
click at [641, 52] on span "button" at bounding box center [641, 48] width 10 height 10
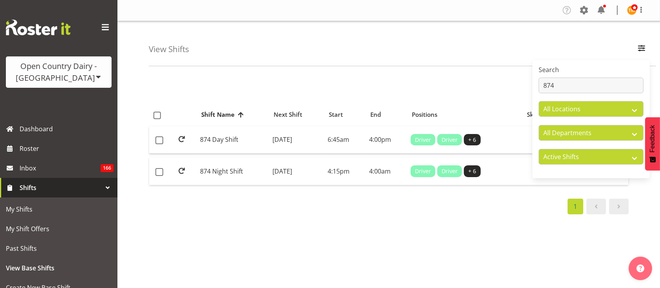
click at [602, 74] on label "Search" at bounding box center [590, 69] width 105 height 9
click at [579, 80] on input "874" at bounding box center [590, 85] width 105 height 16
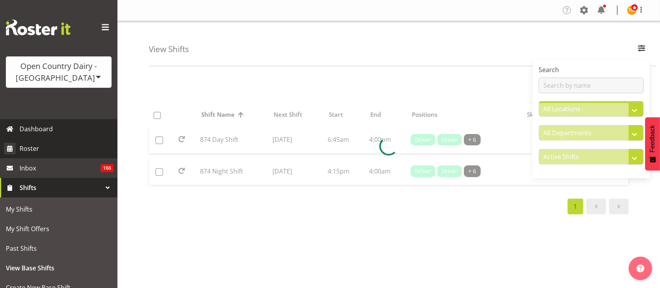
click at [31, 146] on span "Roster" at bounding box center [67, 148] width 94 height 12
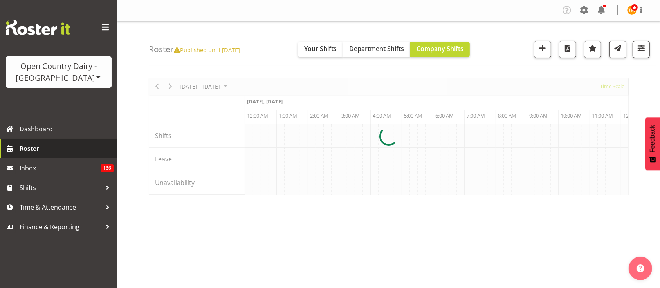
scroll to position [0, 1502]
